Goal: Transaction & Acquisition: Book appointment/travel/reservation

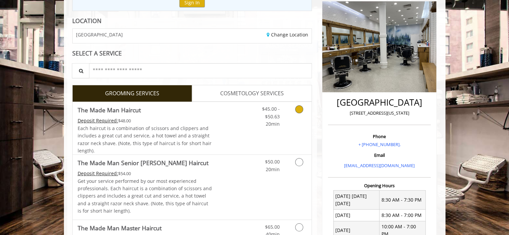
scroll to position [100, 0]
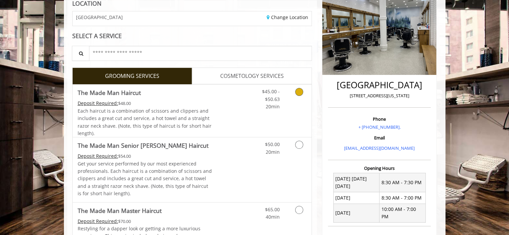
click at [296, 93] on icon "Grooming services" at bounding box center [299, 92] width 8 height 8
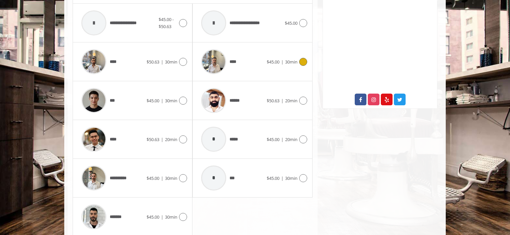
scroll to position [333, 0]
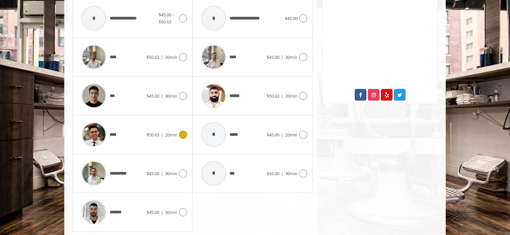
click at [183, 135] on icon at bounding box center [183, 135] width 8 height 8
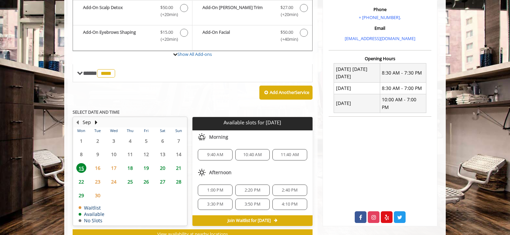
scroll to position [199, 0]
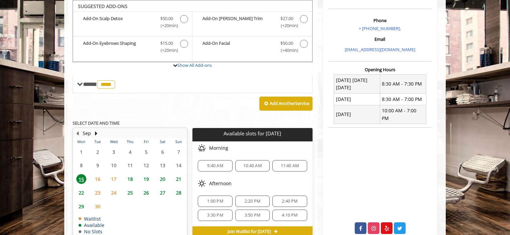
click at [130, 192] on span "25" at bounding box center [130, 193] width 10 height 10
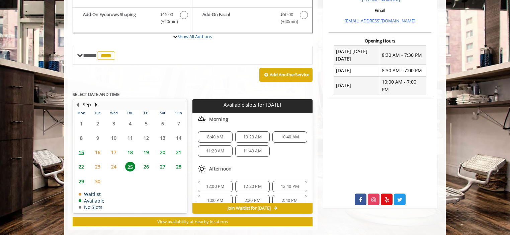
scroll to position [238, 0]
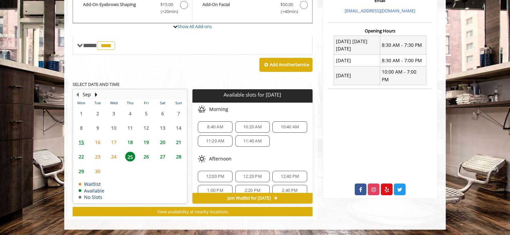
click at [112, 155] on span "24" at bounding box center [114, 157] width 10 height 10
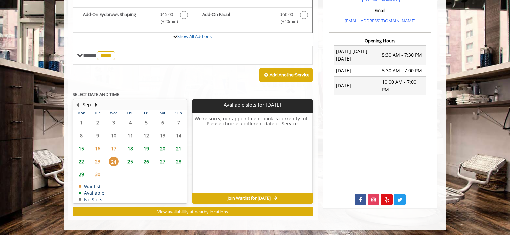
click at [131, 157] on span "25" at bounding box center [130, 162] width 10 height 10
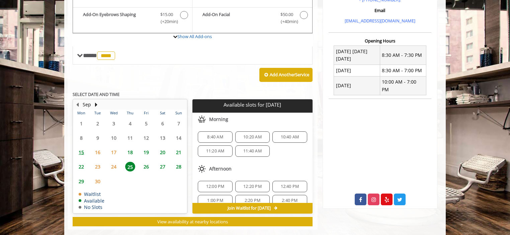
scroll to position [238, 0]
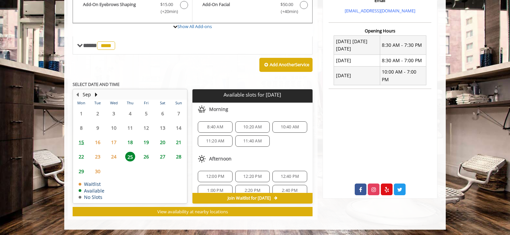
click at [255, 125] on span "10:20 AM" at bounding box center [252, 126] width 18 height 5
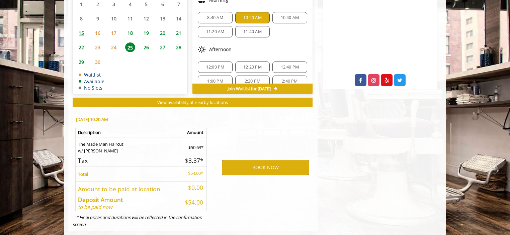
scroll to position [359, 0]
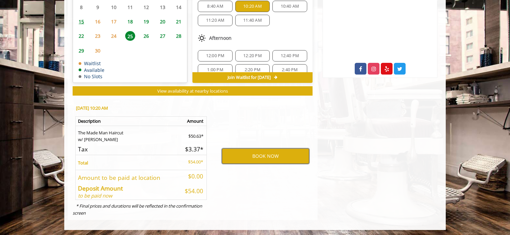
click at [270, 152] on button "BOOK NOW" at bounding box center [265, 156] width 87 height 15
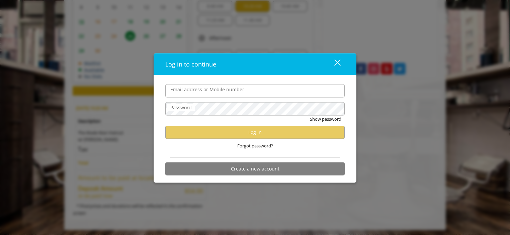
click at [212, 89] on input "Email address or Mobile number" at bounding box center [254, 90] width 179 height 13
click at [204, 94] on input "Email address or Mobile number" at bounding box center [254, 90] width 179 height 13
type input "**********"
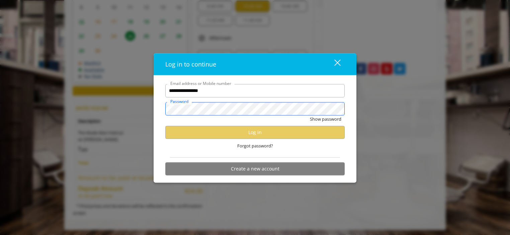
scroll to position [0, 0]
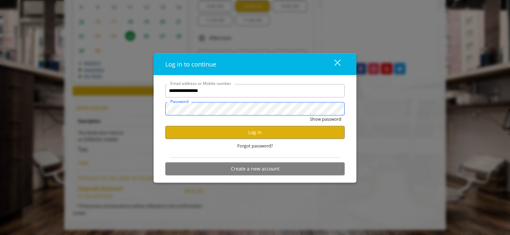
click at [310, 115] on button "Show password" at bounding box center [325, 118] width 31 height 7
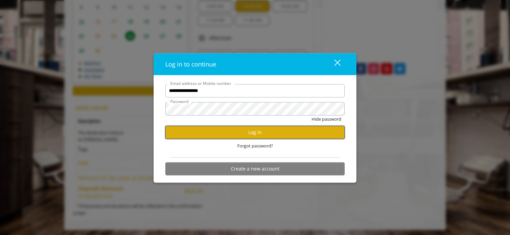
click at [258, 131] on button "Log in" at bounding box center [254, 132] width 179 height 13
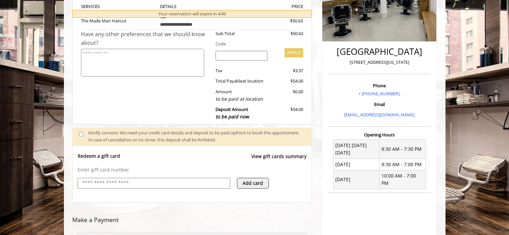
scroll to position [227, 0]
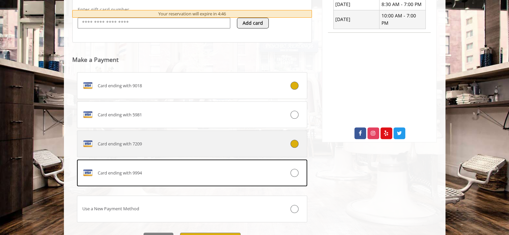
click at [296, 142] on icon at bounding box center [294, 144] width 8 height 8
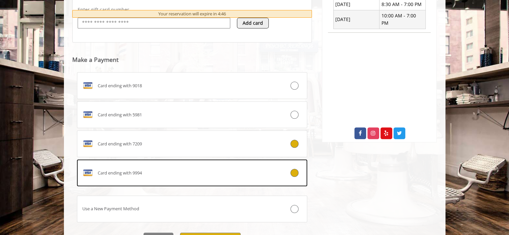
scroll to position [329, 0]
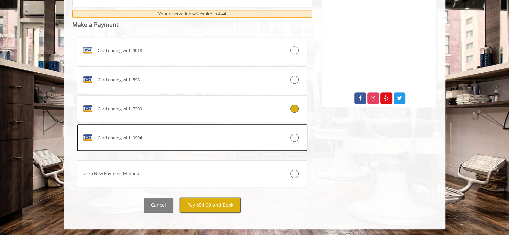
click at [207, 201] on button "Pay $54.00 and Book" at bounding box center [210, 205] width 61 height 15
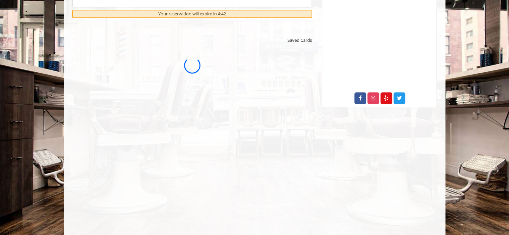
scroll to position [0, 0]
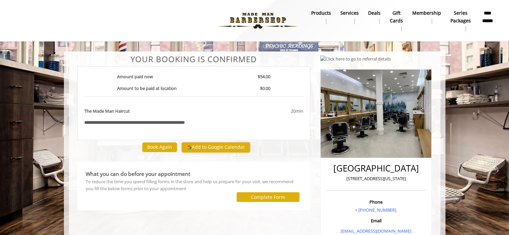
click at [208, 146] on button "Add to Google Calendar" at bounding box center [216, 148] width 68 height 10
